Goal: Information Seeking & Learning: Learn about a topic

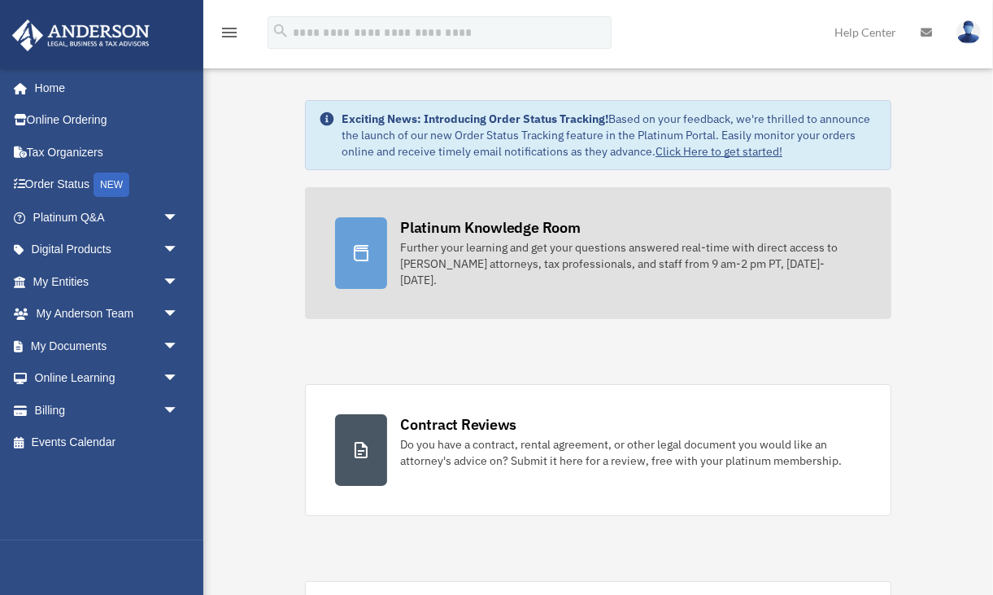
click at [475, 242] on div "Further your learning and get your questions answered real-time with direct acc…" at bounding box center [630, 263] width 461 height 49
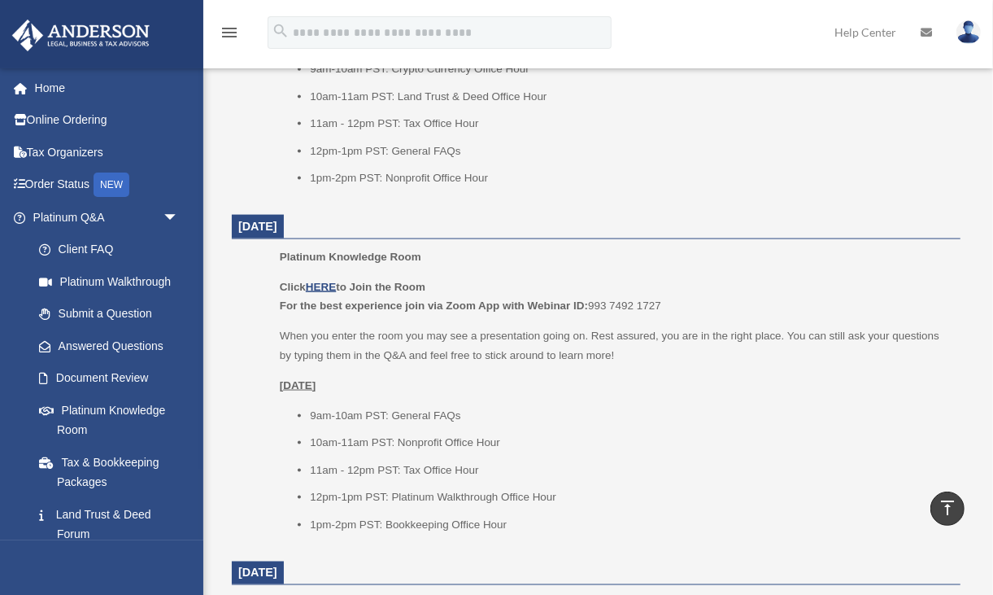
scroll to position [1410, 0]
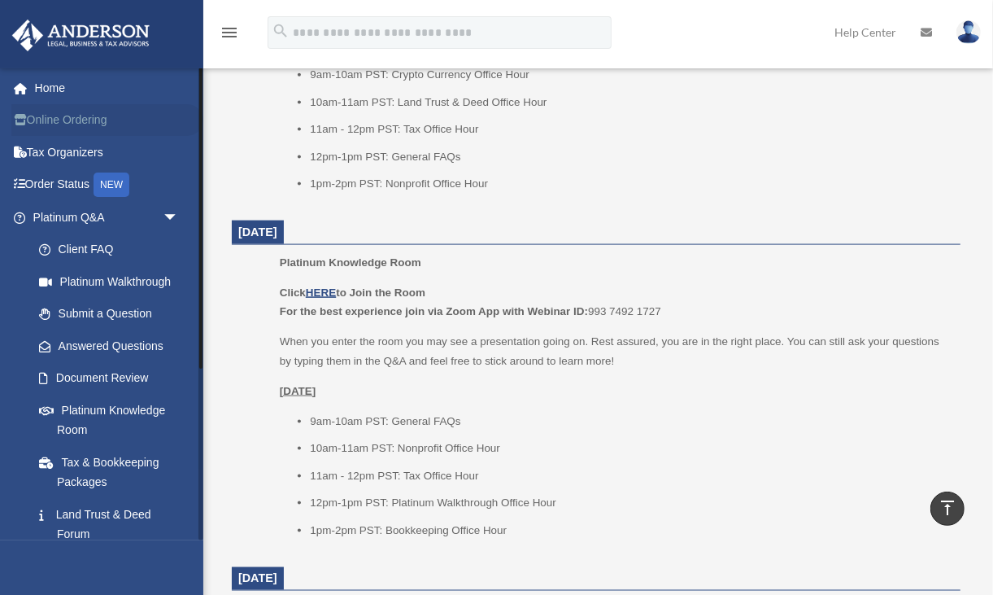
click at [74, 116] on link "Online Ordering" at bounding box center [107, 120] width 192 height 33
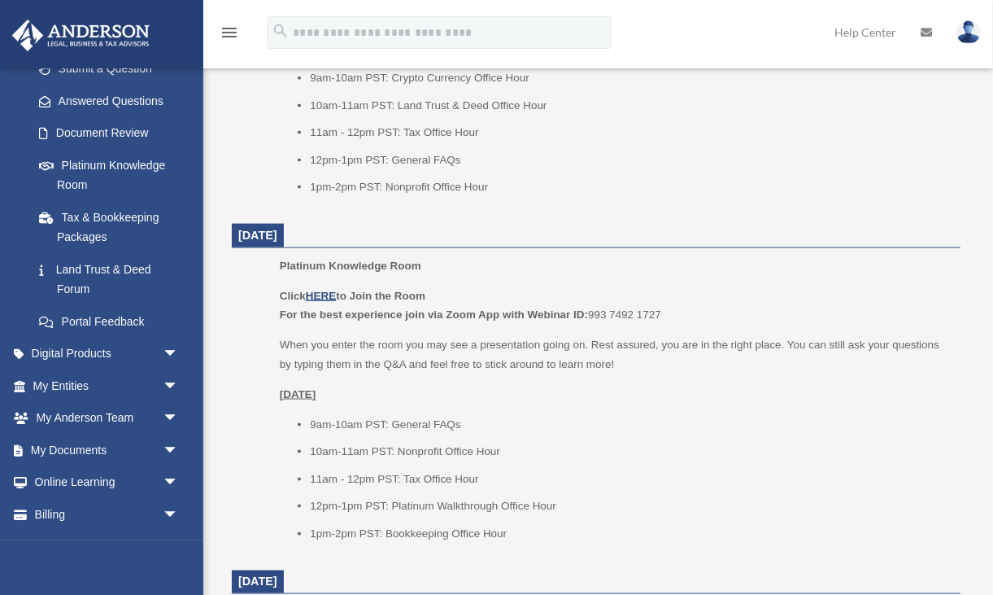
scroll to position [270, 0]
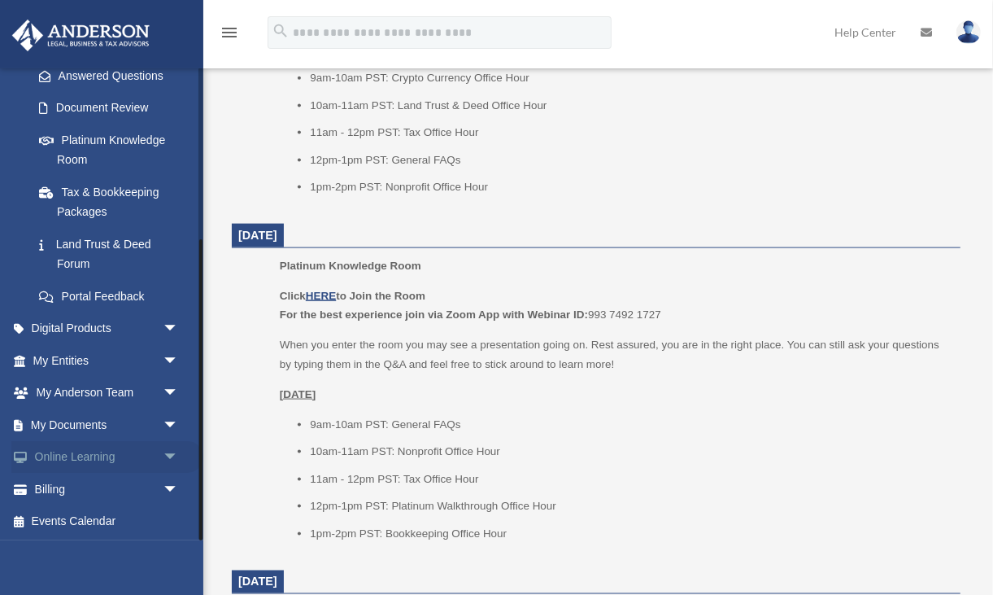
click at [163, 455] on span "arrow_drop_down" at bounding box center [179, 457] width 33 height 33
click at [85, 491] on link "Courses" at bounding box center [113, 489] width 181 height 33
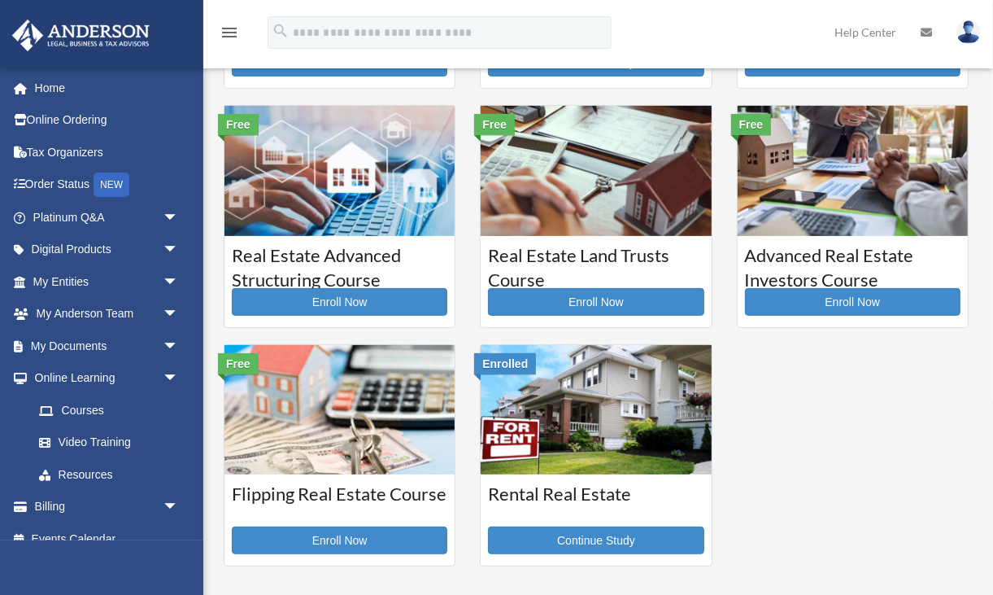
scroll to position [227, 0]
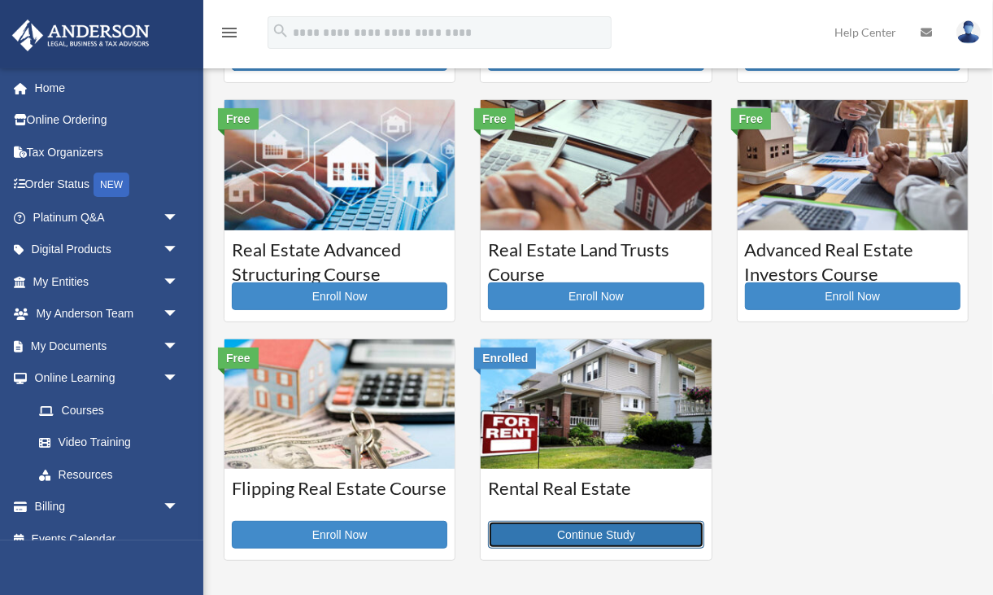
click at [608, 526] on link "Continue Study" at bounding box center [596, 535] width 216 height 28
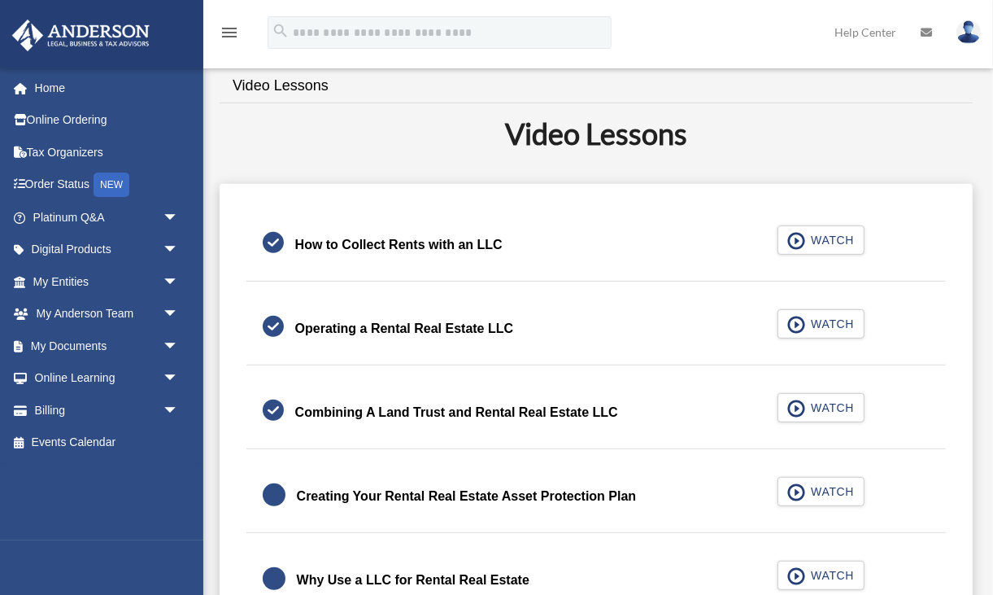
scroll to position [334, 0]
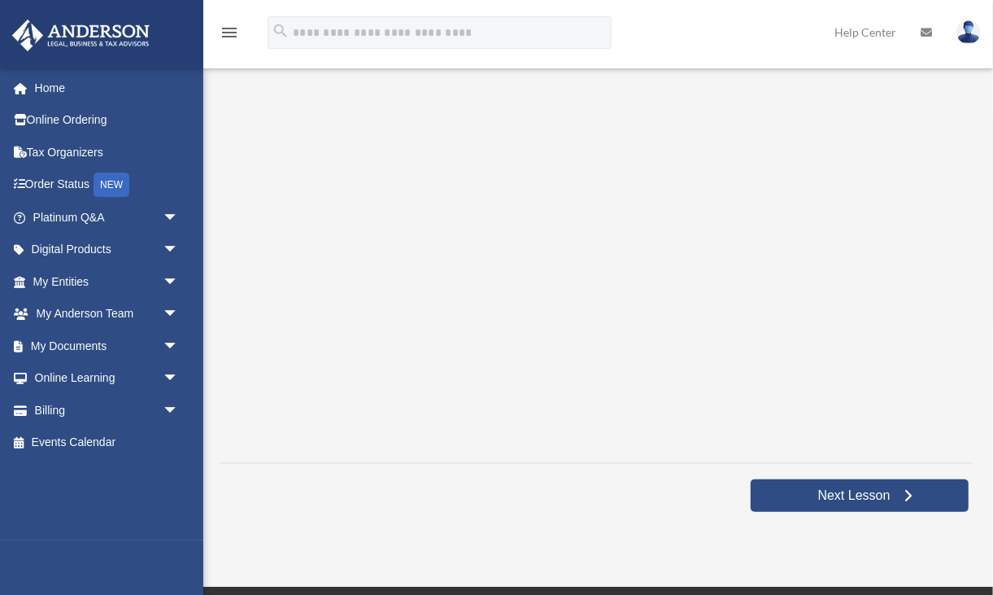
scroll to position [297, 0]
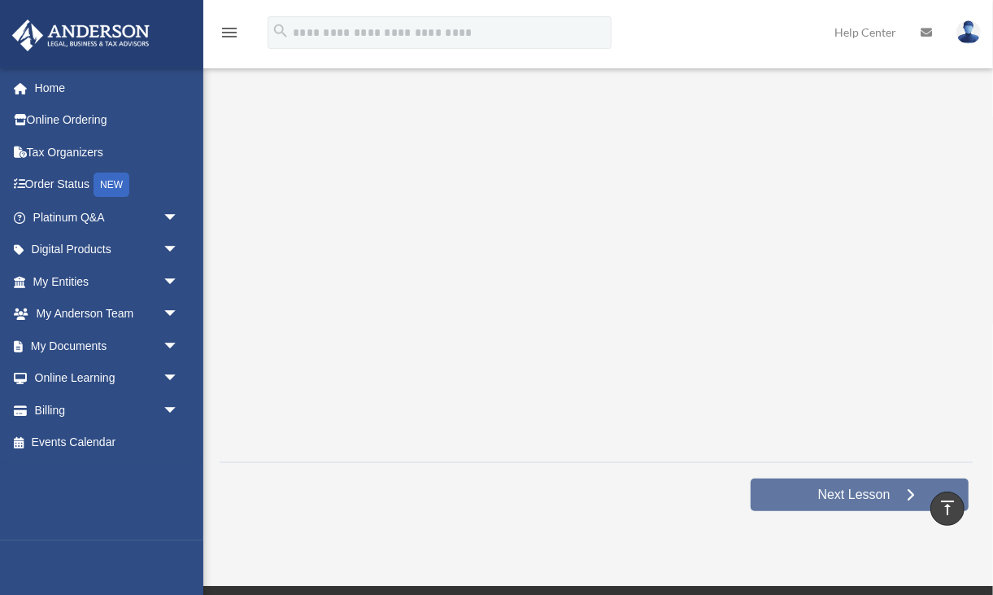
click at [852, 496] on span "Next Lesson" at bounding box center [854, 494] width 98 height 16
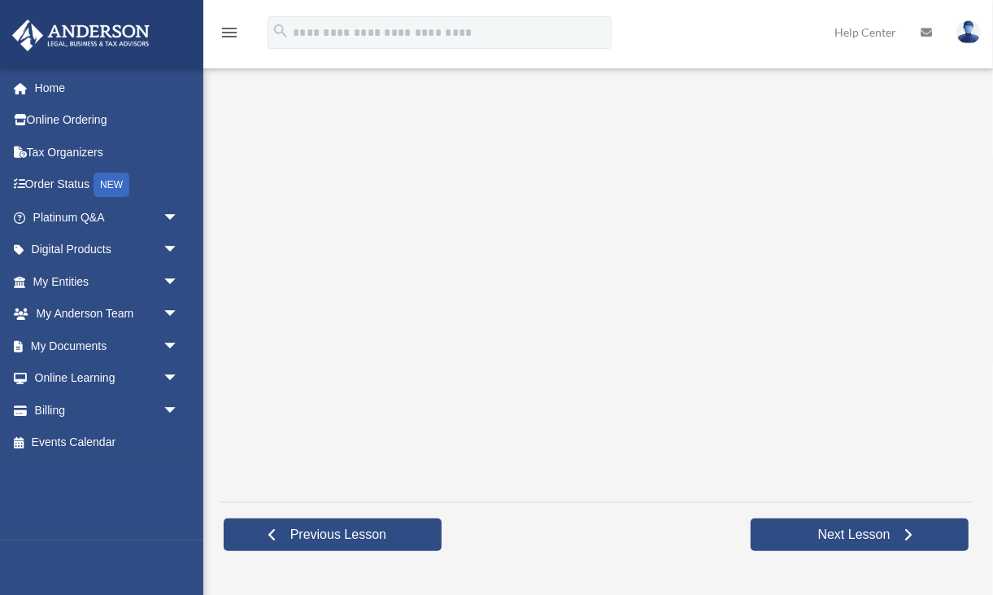
scroll to position [261, 0]
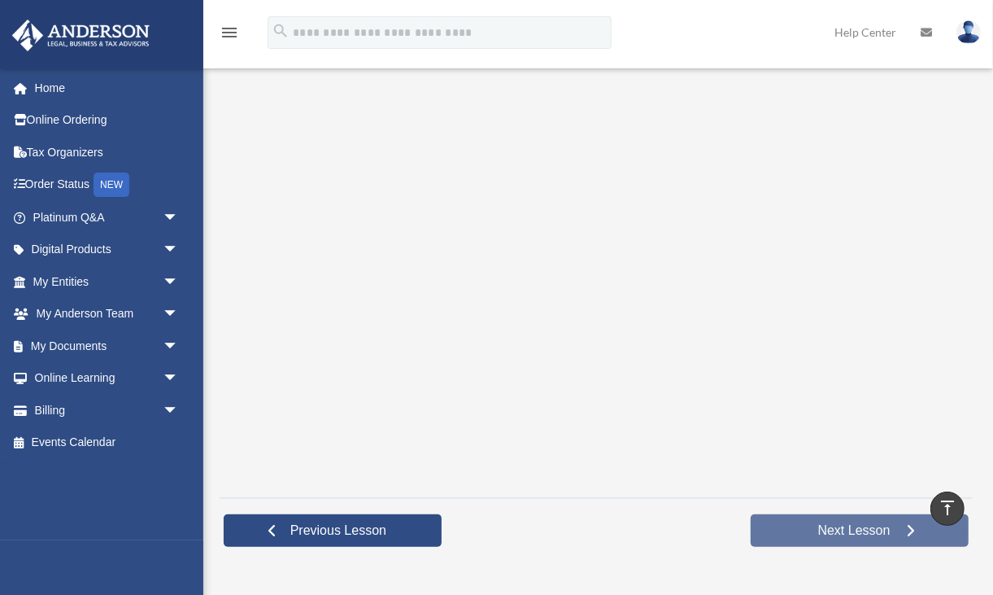
click at [805, 531] on span "Next Lesson" at bounding box center [854, 530] width 98 height 16
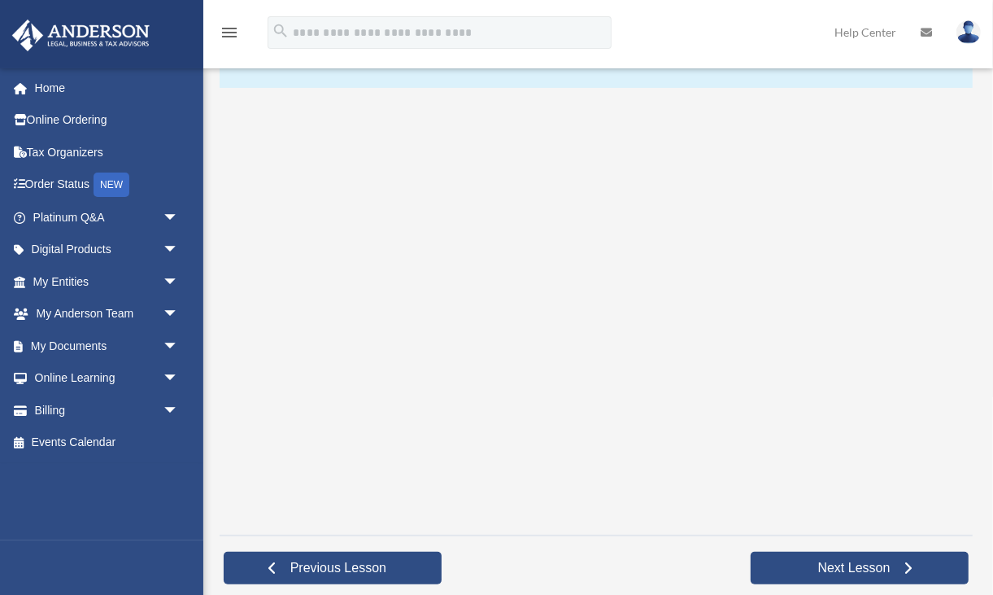
scroll to position [226, 0]
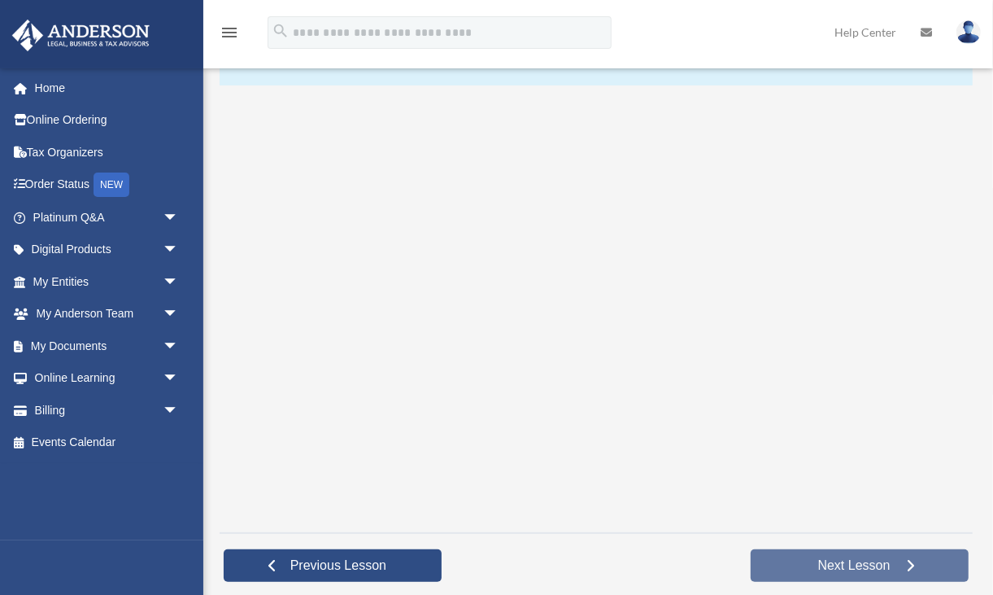
click at [800, 565] on link "Next Lesson" at bounding box center [860, 565] width 218 height 33
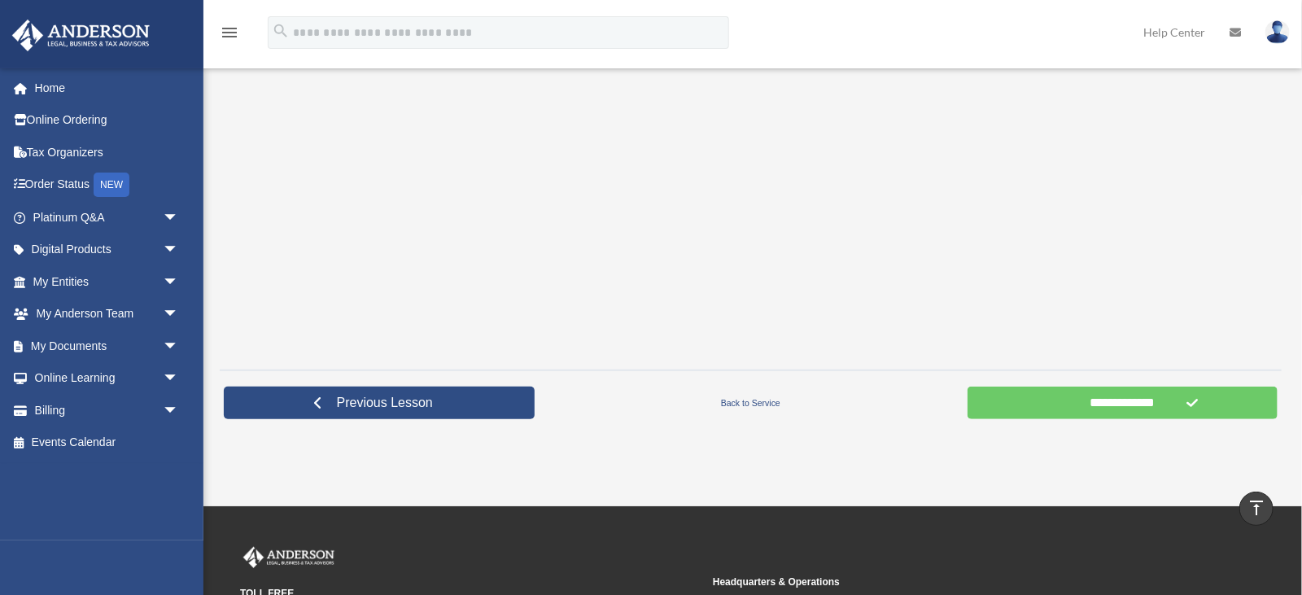
scroll to position [421, 0]
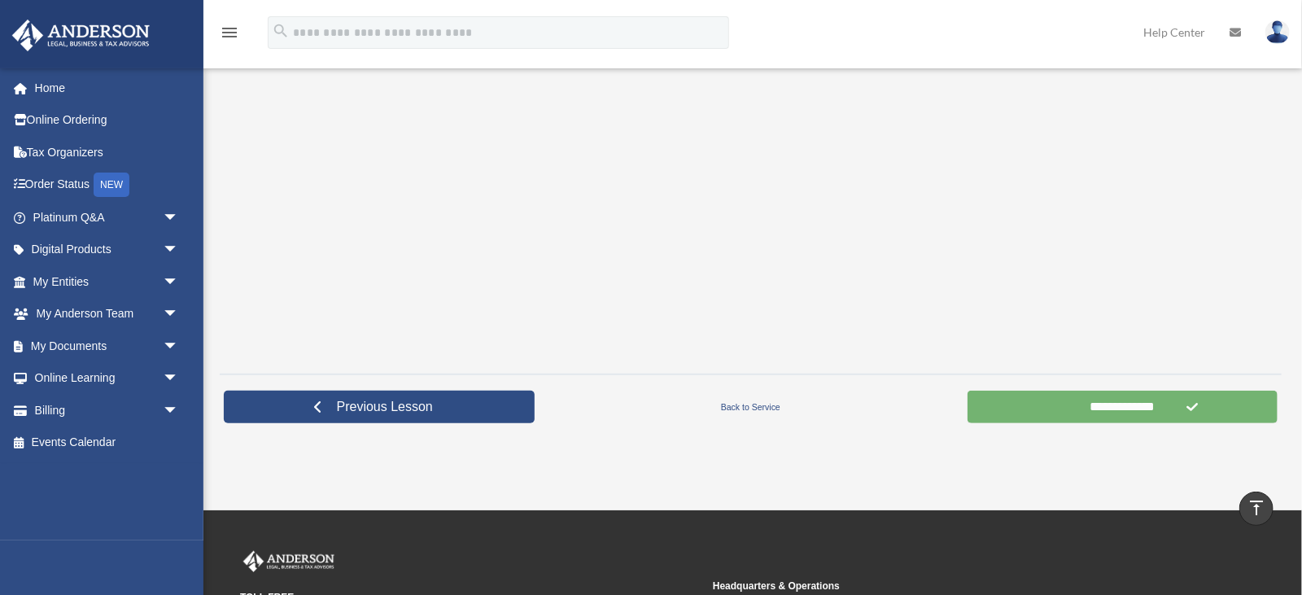
click at [992, 409] on input "**********" at bounding box center [1122, 406] width 311 height 33
click at [992, 410] on input "**********" at bounding box center [1122, 406] width 311 height 33
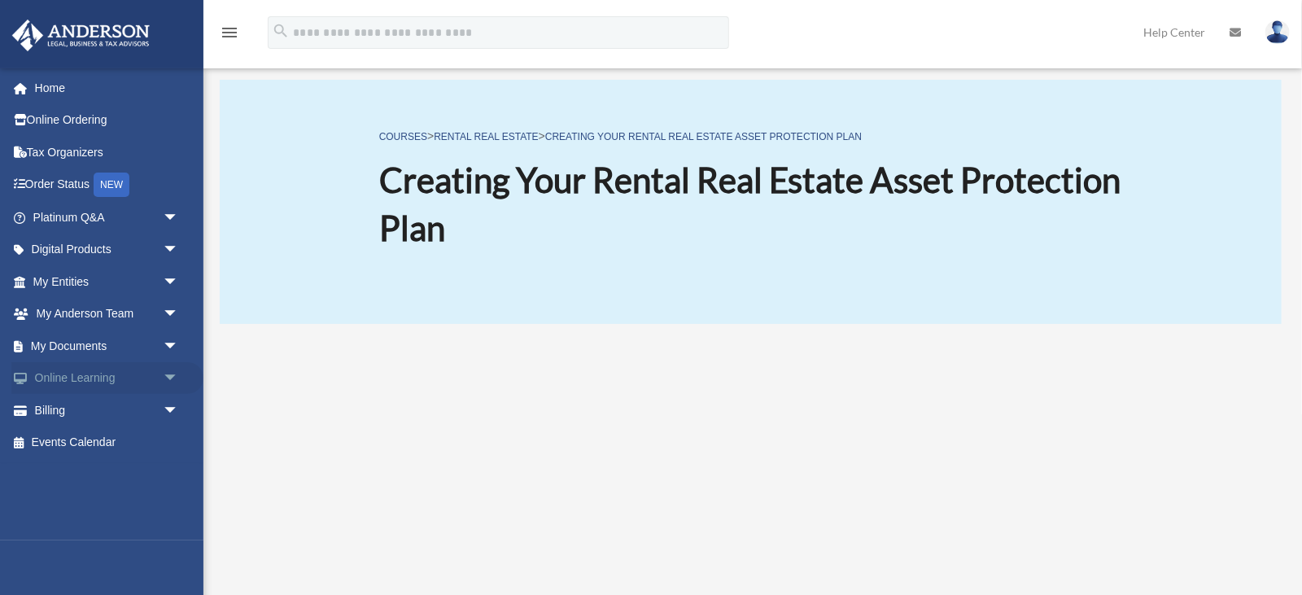
click at [170, 376] on span "arrow_drop_down" at bounding box center [179, 378] width 33 height 33
click at [101, 412] on link "Courses" at bounding box center [113, 410] width 181 height 33
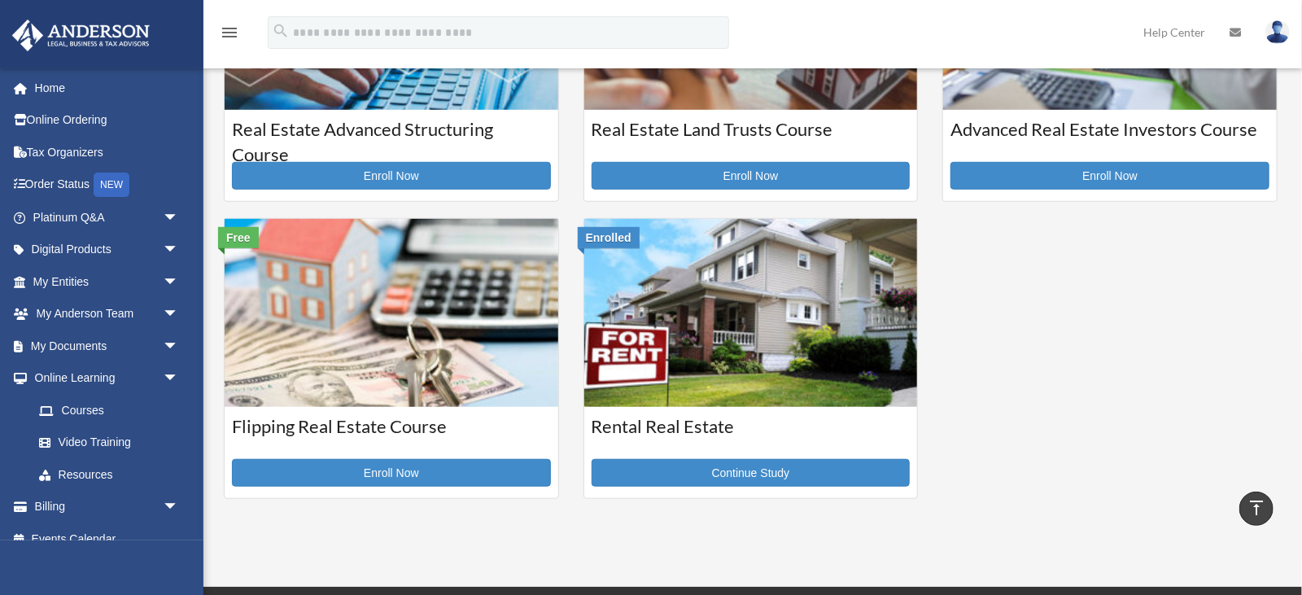
scroll to position [480, 0]
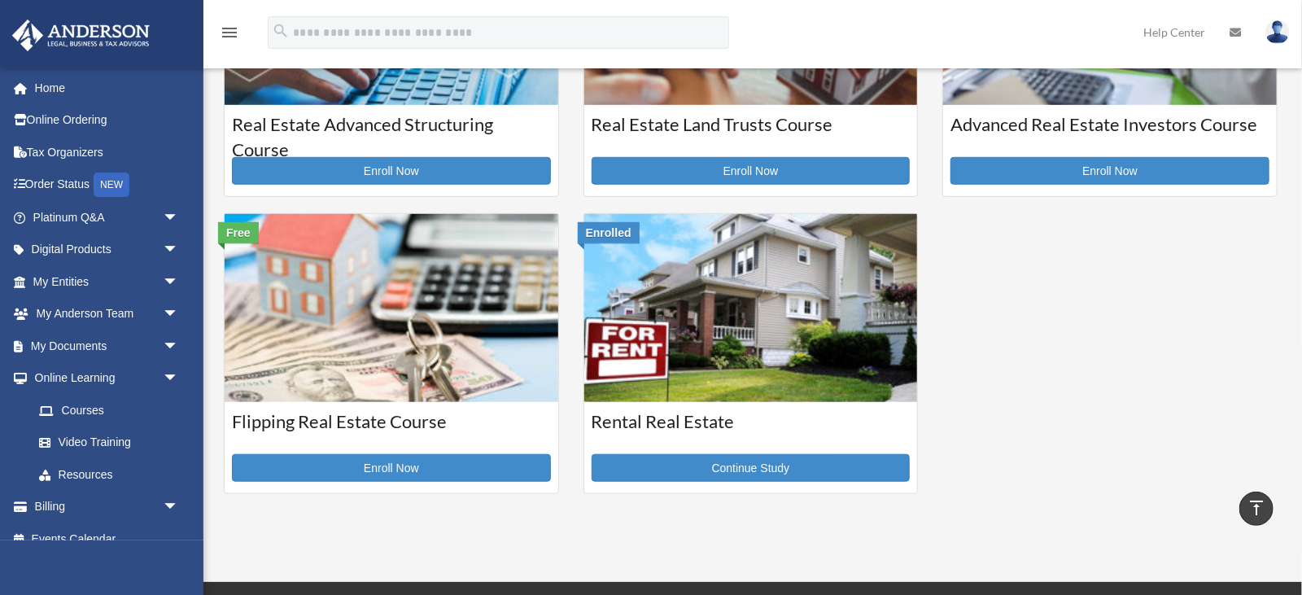
click at [733, 422] on h3 "Rental Real Estate" at bounding box center [750, 429] width 319 height 41
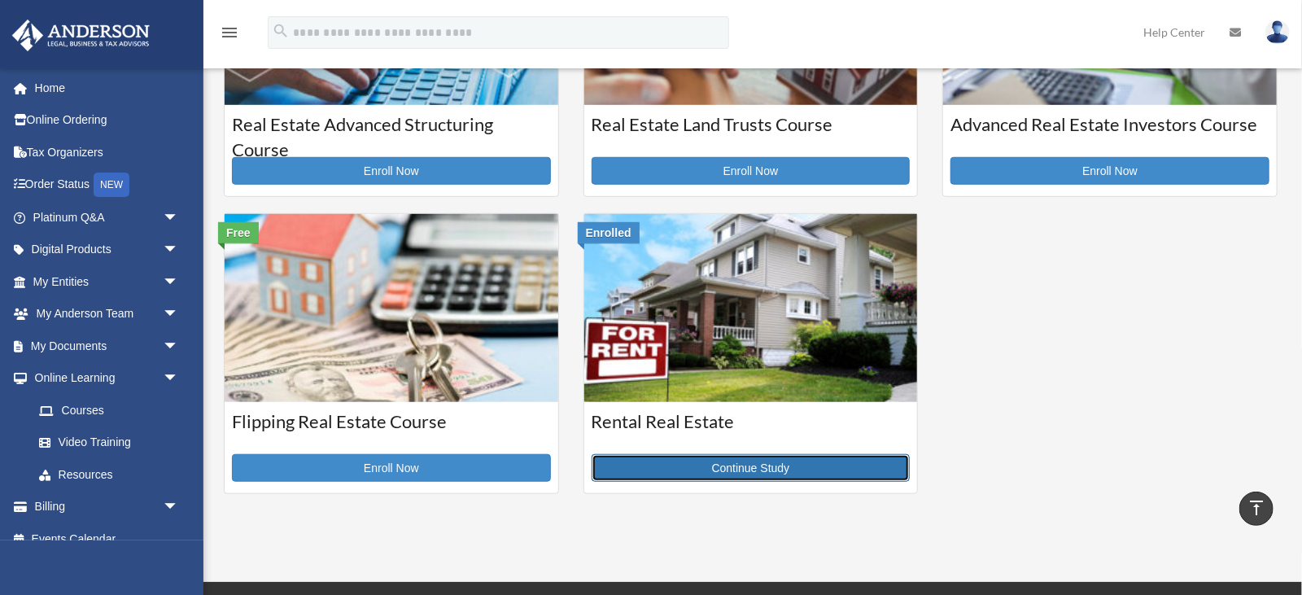
click at [773, 473] on link "Continue Study" at bounding box center [750, 468] width 319 height 28
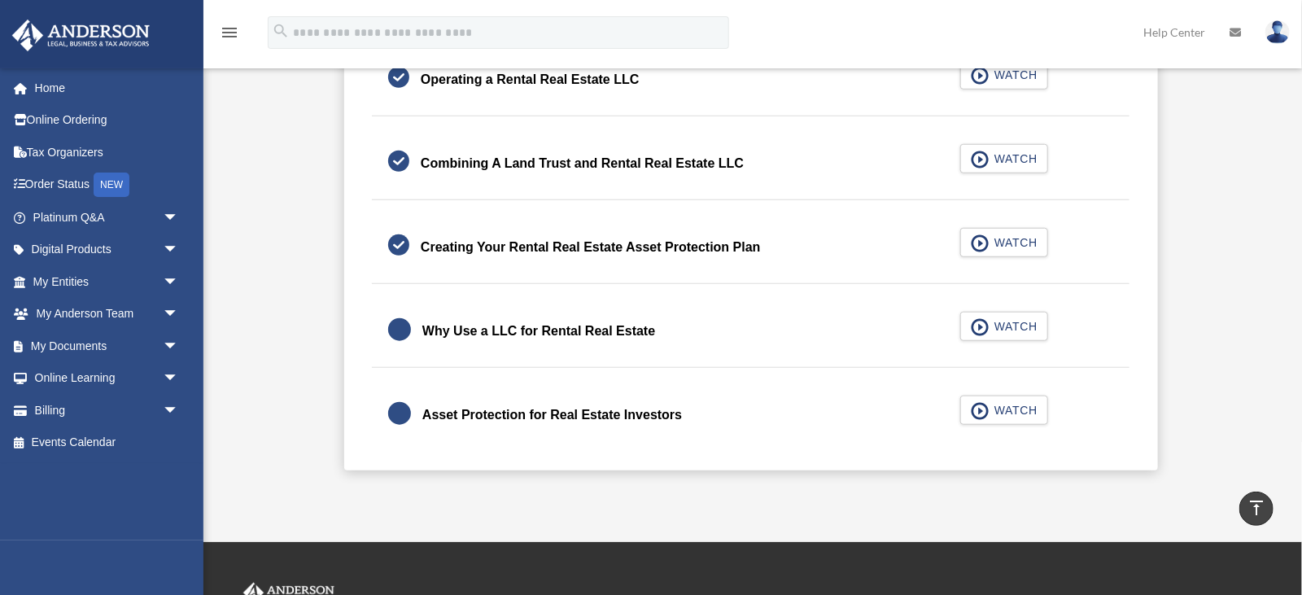
scroll to position [591, 0]
click at [398, 325] on div at bounding box center [399, 330] width 23 height 23
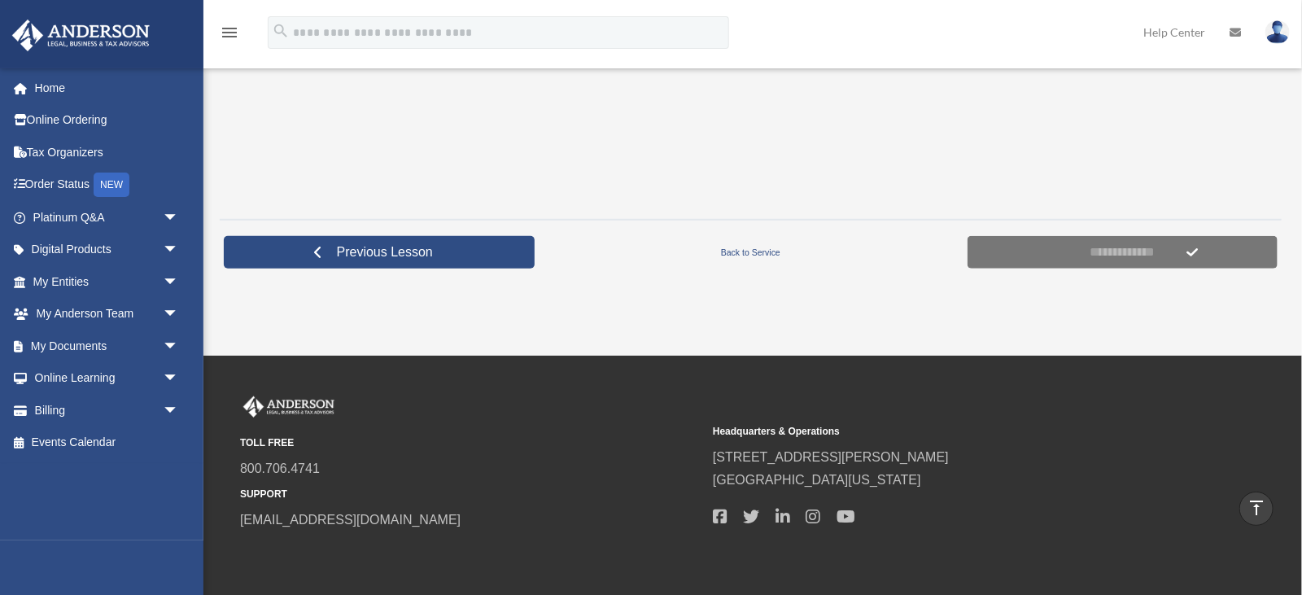
scroll to position [575, 0]
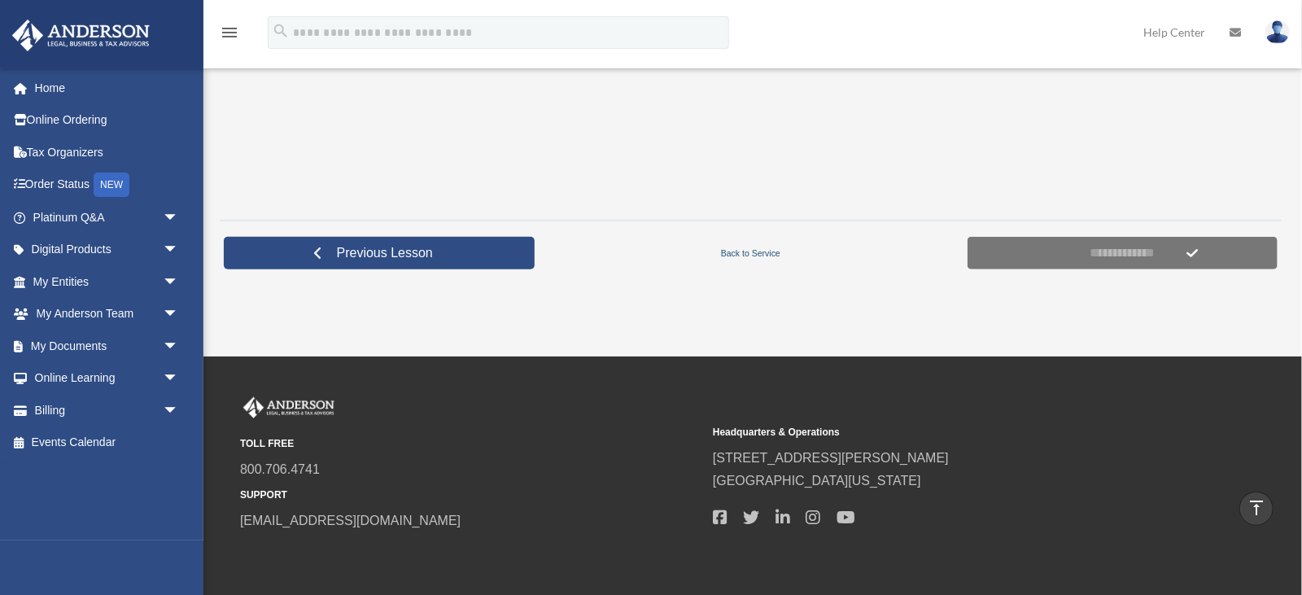
click at [751, 253] on link "Back to Service" at bounding box center [751, 253] width 425 height 15
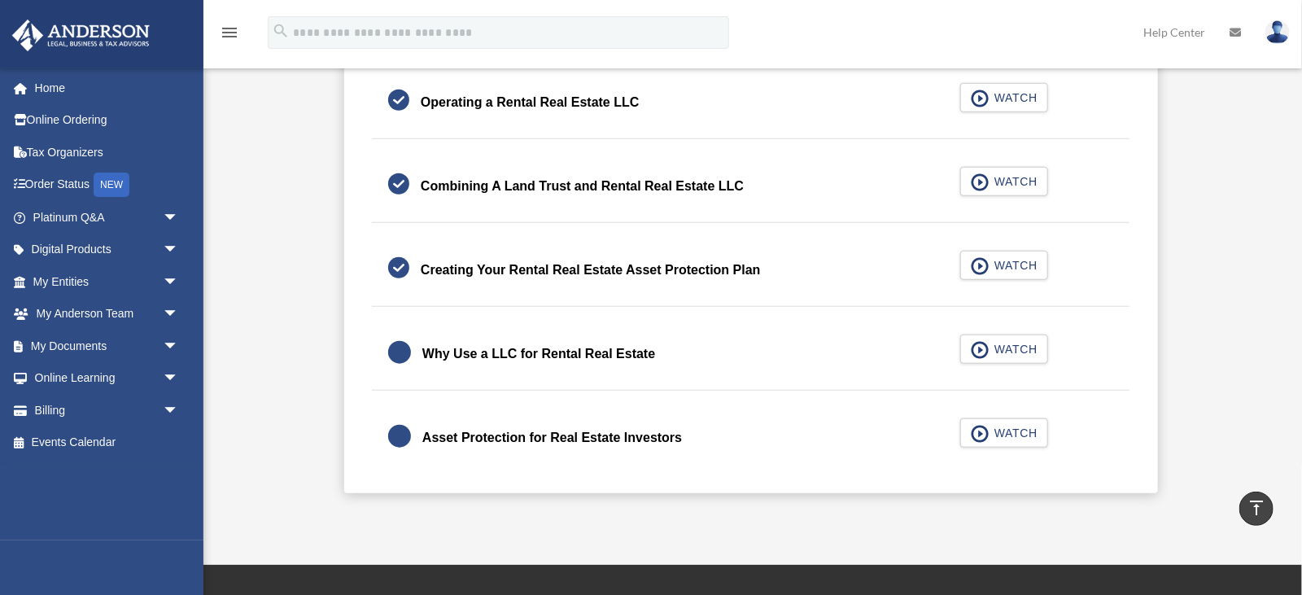
scroll to position [569, 0]
click at [613, 434] on div "Asset Protection for Real Estate Investors" at bounding box center [552, 437] width 260 height 23
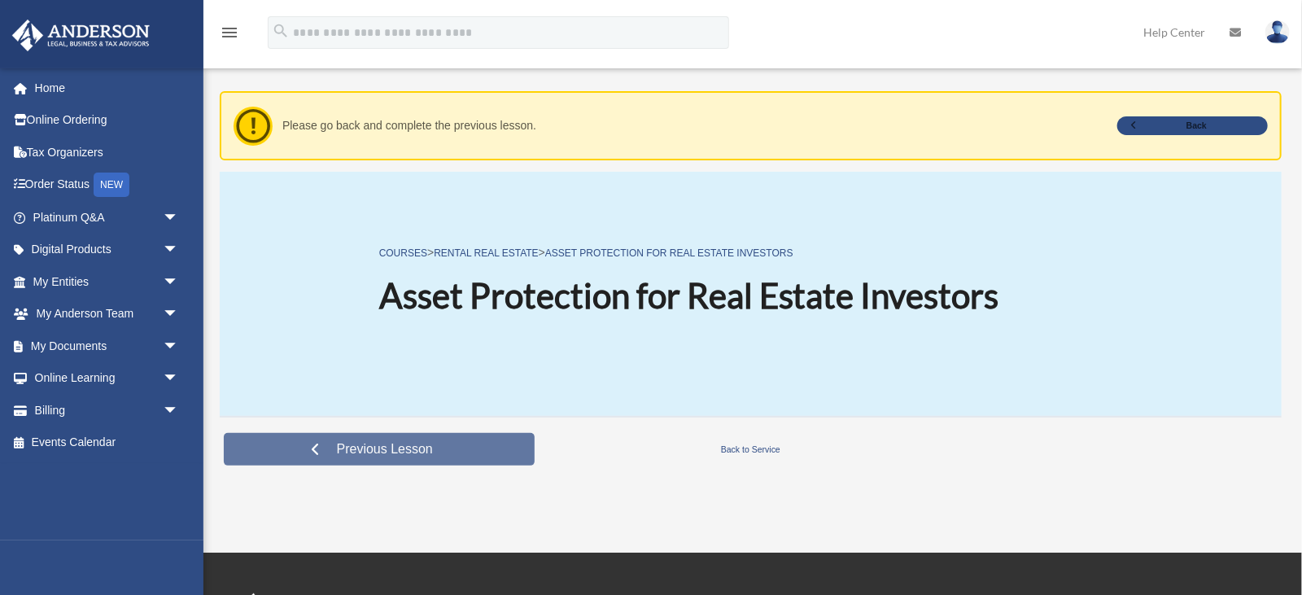
click at [402, 451] on span "Previous Lesson" at bounding box center [385, 449] width 122 height 16
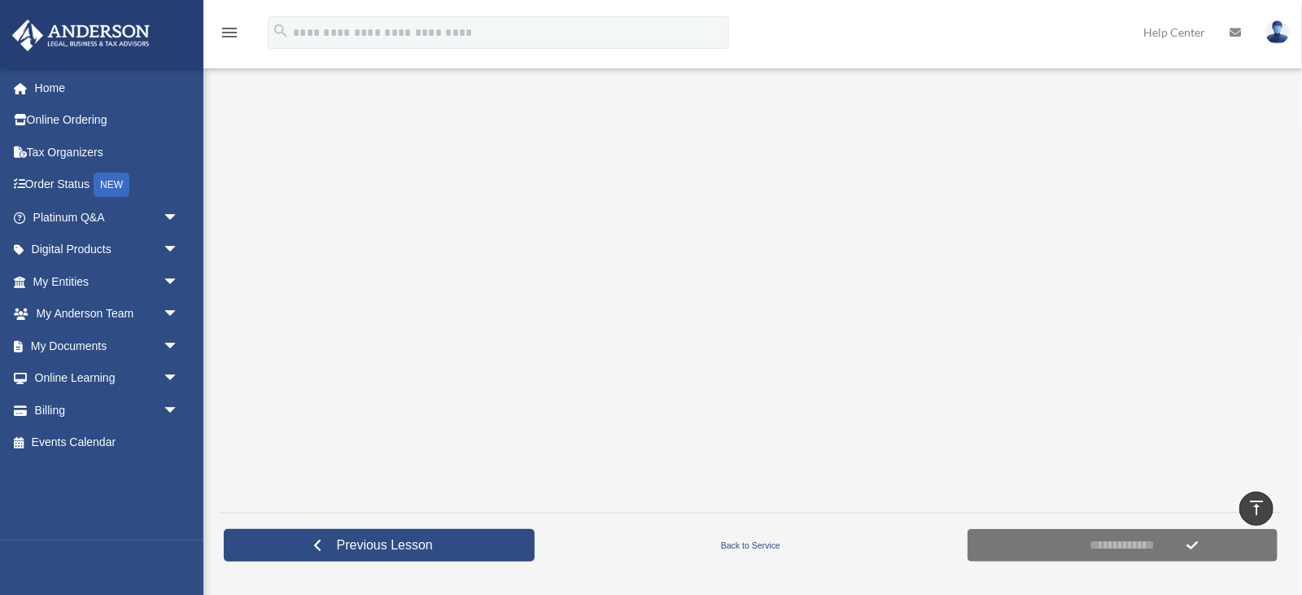
scroll to position [284, 0]
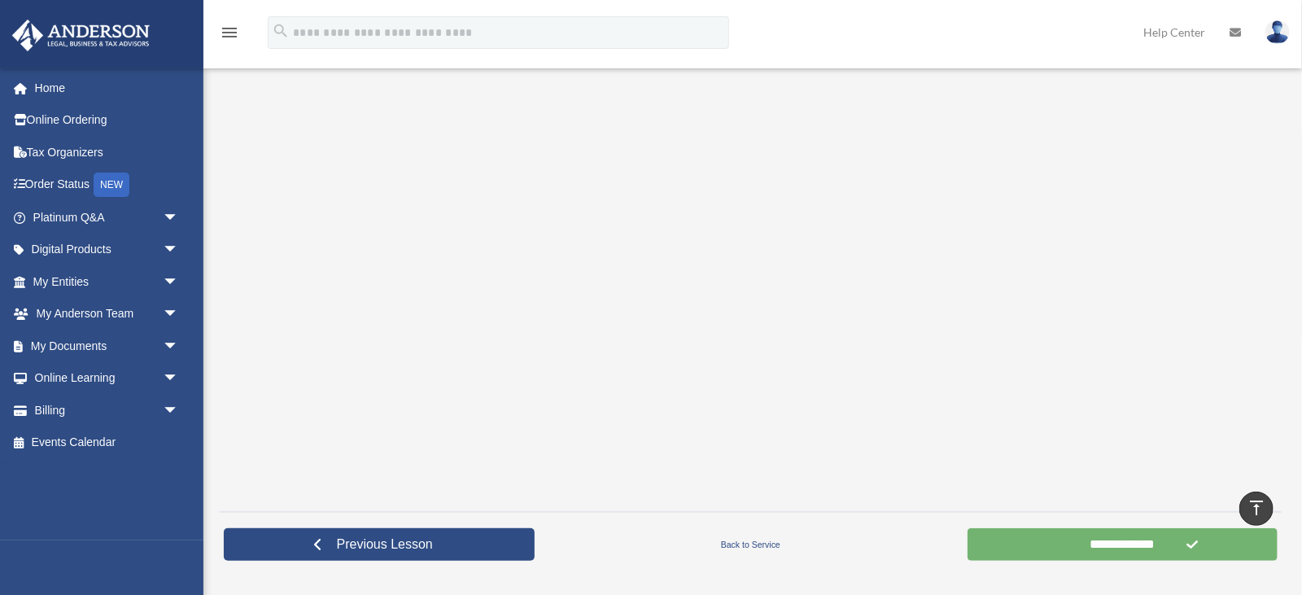
click at [1016, 549] on input "**********" at bounding box center [1122, 544] width 311 height 33
